Goal: Task Accomplishment & Management: Complete application form

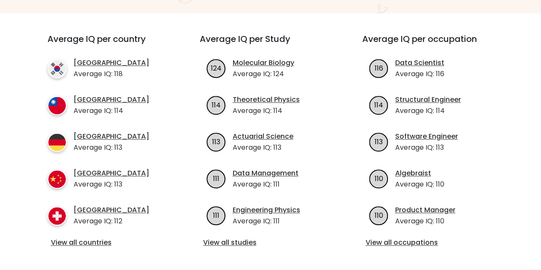
scroll to position [299, 0]
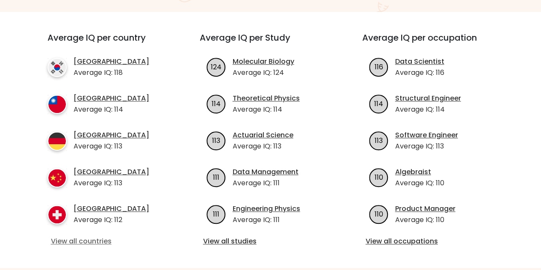
click at [89, 236] on link "View all countries" at bounding box center [108, 241] width 115 height 10
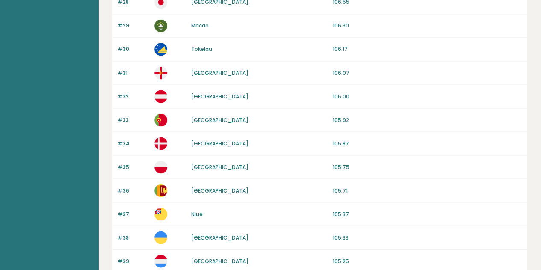
scroll to position [845, 0]
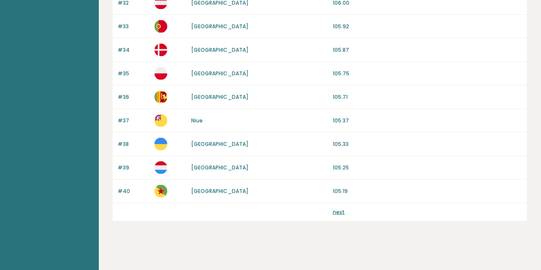
click at [340, 208] on link "next" at bounding box center [339, 211] width 12 height 7
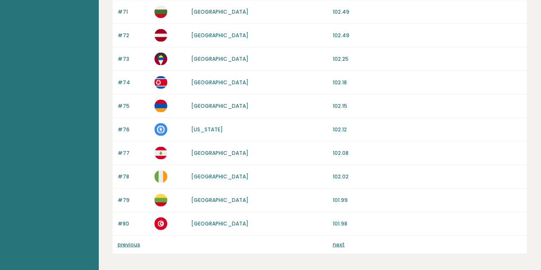
scroll to position [845, 0]
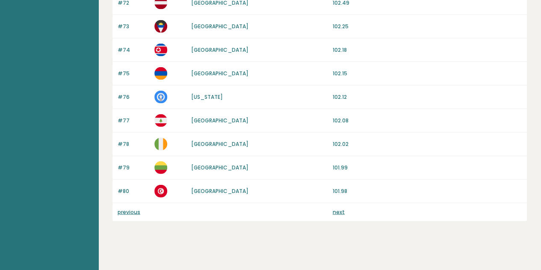
click at [337, 208] on link "next" at bounding box center [339, 211] width 12 height 7
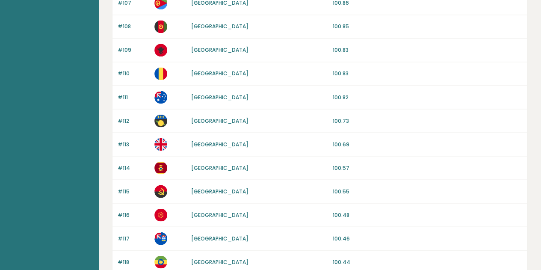
scroll to position [845, 0]
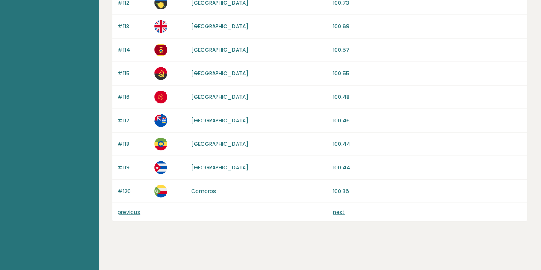
click at [335, 208] on link "next" at bounding box center [339, 211] width 12 height 7
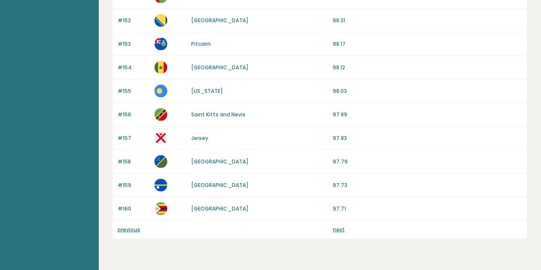
scroll to position [845, 0]
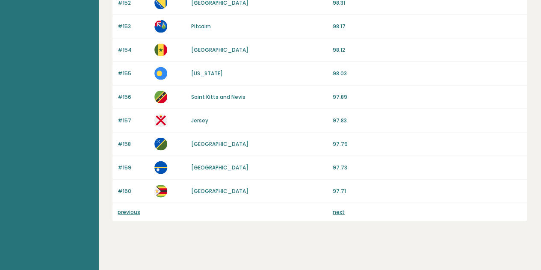
click at [337, 208] on link "next" at bounding box center [339, 211] width 12 height 7
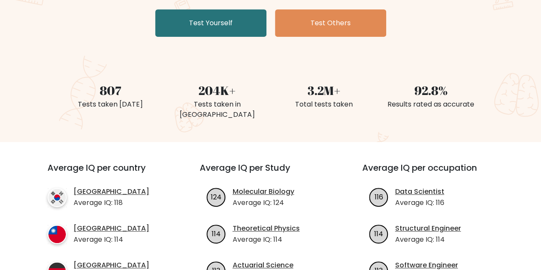
scroll to position [171, 0]
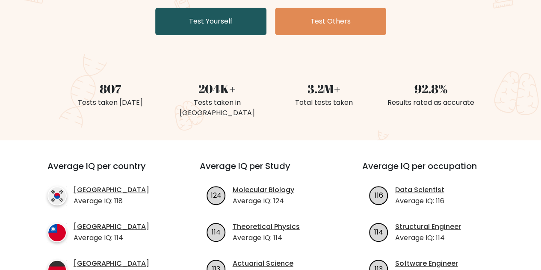
click at [204, 19] on link "Test Yourself" at bounding box center [210, 21] width 111 height 27
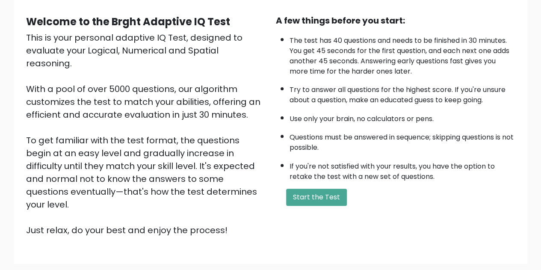
scroll to position [86, 0]
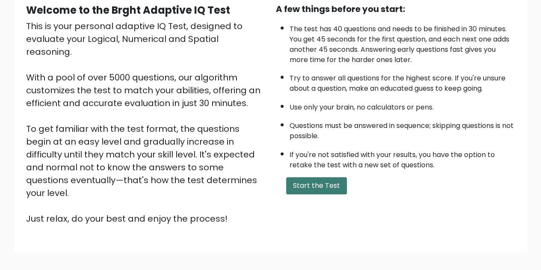
click at [326, 184] on button "Start the Test" at bounding box center [316, 185] width 61 height 17
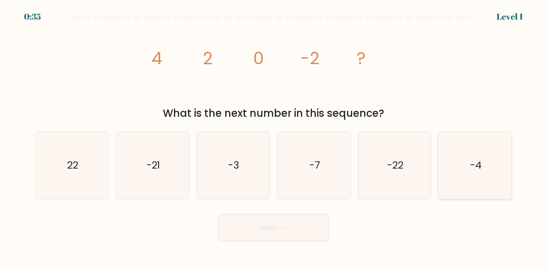
click at [477, 170] on text "-4" at bounding box center [476, 165] width 12 height 14
click at [274, 137] on input "f. -4" at bounding box center [274, 136] width 0 height 2
radio input "true"
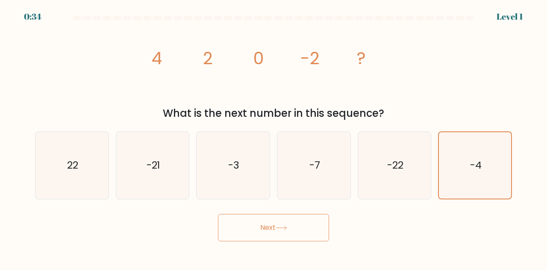
click at [302, 222] on button "Next" at bounding box center [273, 227] width 111 height 27
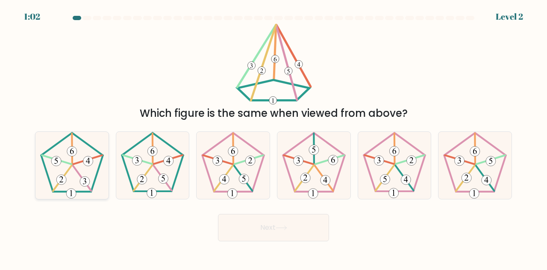
click at [66, 166] on icon at bounding box center [71, 165] width 67 height 67
click at [274, 137] on input "a." at bounding box center [274, 136] width 0 height 2
radio input "true"
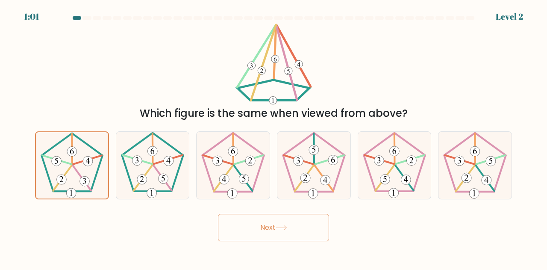
click at [280, 226] on icon at bounding box center [282, 227] width 12 height 5
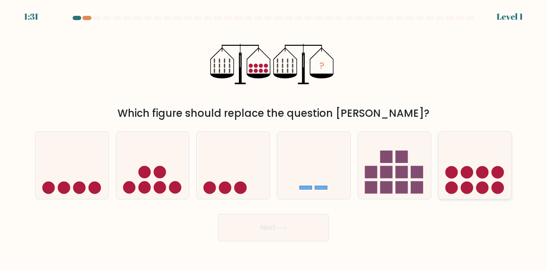
click at [482, 177] on circle at bounding box center [482, 172] width 12 height 12
click at [274, 137] on input "f." at bounding box center [274, 136] width 0 height 2
radio input "true"
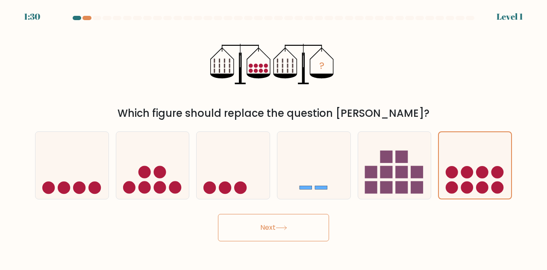
click at [287, 233] on button "Next" at bounding box center [273, 227] width 111 height 27
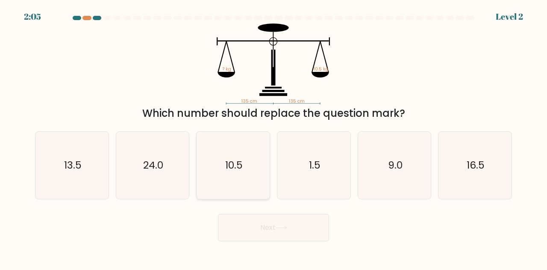
click at [234, 171] on text "10.5" at bounding box center [234, 165] width 18 height 14
click at [274, 137] on input "c. 10.5" at bounding box center [274, 136] width 0 height 2
radio input "true"
click at [291, 237] on button "Next" at bounding box center [273, 227] width 111 height 27
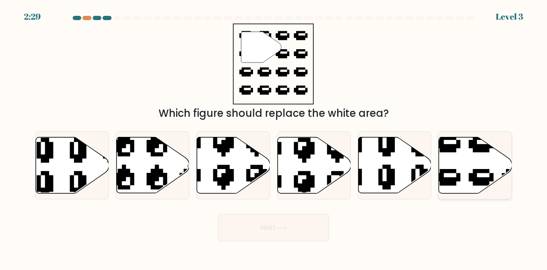
click at [463, 157] on icon at bounding box center [475, 165] width 73 height 56
click at [274, 137] on input "f." at bounding box center [274, 136] width 0 height 2
radio input "true"
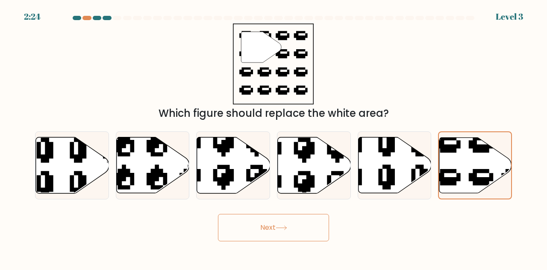
click at [305, 225] on button "Next" at bounding box center [273, 227] width 111 height 27
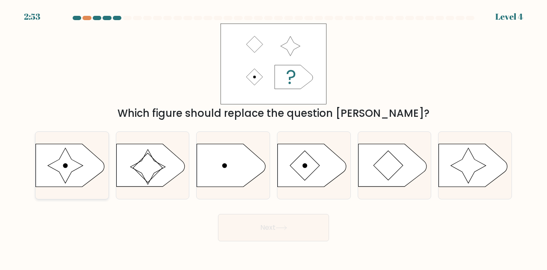
click at [89, 173] on icon at bounding box center [70, 165] width 68 height 43
click at [274, 137] on input "a." at bounding box center [274, 136] width 0 height 2
radio input "true"
click at [284, 217] on button "Next" at bounding box center [273, 227] width 111 height 27
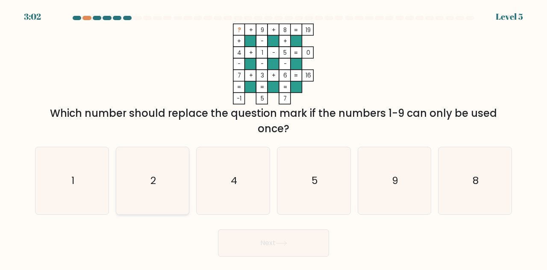
click at [127, 195] on icon "2" at bounding box center [152, 180] width 67 height 67
click at [274, 137] on input "b. 2" at bounding box center [274, 136] width 0 height 2
radio input "true"
click at [321, 248] on button "Next" at bounding box center [273, 242] width 111 height 27
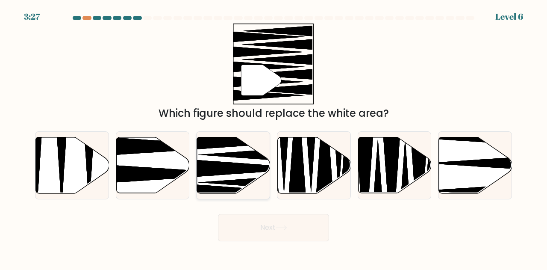
click at [221, 160] on icon at bounding box center [233, 165] width 73 height 56
click at [274, 137] on input "c." at bounding box center [274, 136] width 0 height 2
radio input "true"
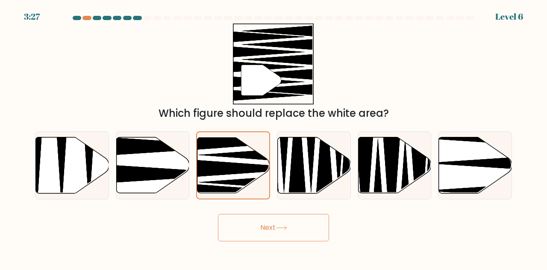
click at [271, 225] on button "Next" at bounding box center [273, 227] width 111 height 27
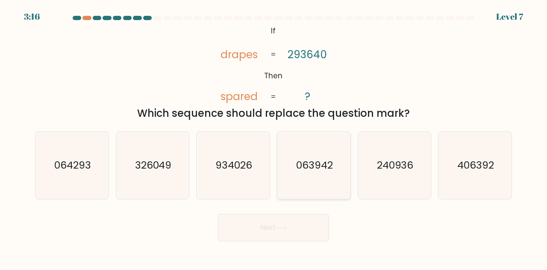
click at [313, 171] on text "063942" at bounding box center [314, 165] width 37 height 14
click at [274, 137] on input "d. 063942" at bounding box center [274, 136] width 0 height 2
radio input "true"
click at [307, 227] on button "Next" at bounding box center [273, 227] width 111 height 27
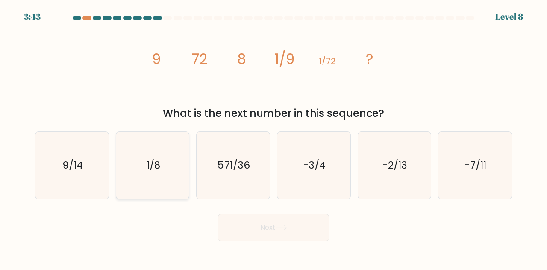
click at [152, 181] on icon "1/8" at bounding box center [152, 165] width 67 height 67
click at [274, 137] on input "b. 1/8" at bounding box center [274, 136] width 0 height 2
radio input "true"
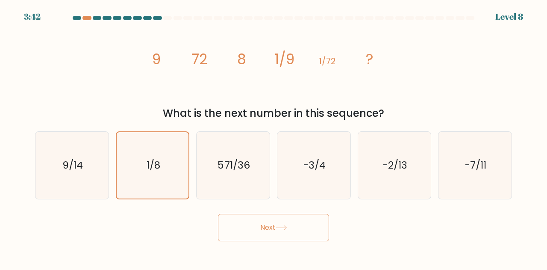
click at [286, 231] on button "Next" at bounding box center [273, 227] width 111 height 27
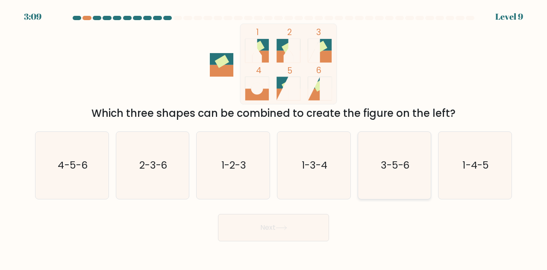
click at [370, 175] on icon "3-5-6" at bounding box center [394, 165] width 67 height 67
click at [274, 137] on input "e. 3-5-6" at bounding box center [274, 136] width 0 height 2
radio input "true"
click at [298, 228] on button "Next" at bounding box center [273, 227] width 111 height 27
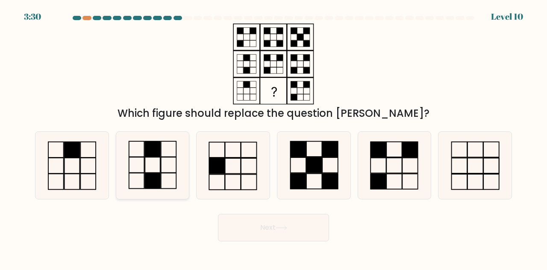
click at [163, 181] on icon at bounding box center [152, 165] width 67 height 67
click at [274, 137] on input "b." at bounding box center [274, 136] width 0 height 2
radio input "true"
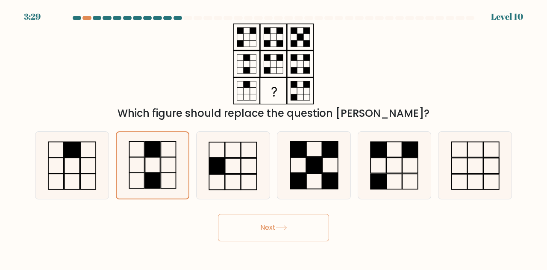
click at [271, 238] on button "Next" at bounding box center [273, 227] width 111 height 27
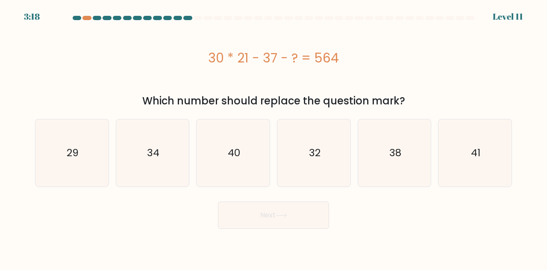
click at [364, 227] on body "3:18 Level 11" at bounding box center [273, 135] width 547 height 270
click at [63, 159] on icon "29" at bounding box center [71, 152] width 67 height 67
click at [274, 137] on input "a. 29" at bounding box center [274, 136] width 0 height 2
radio input "true"
click at [258, 220] on button "Next" at bounding box center [273, 214] width 111 height 27
